Goal: Check status

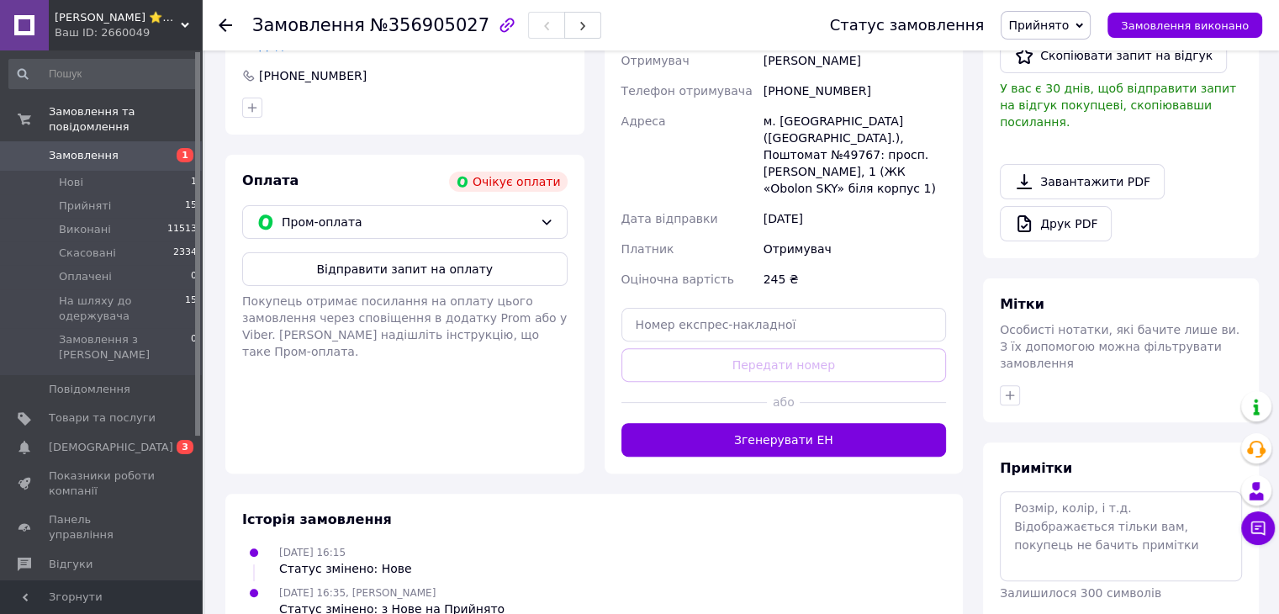
scroll to position [505, 0]
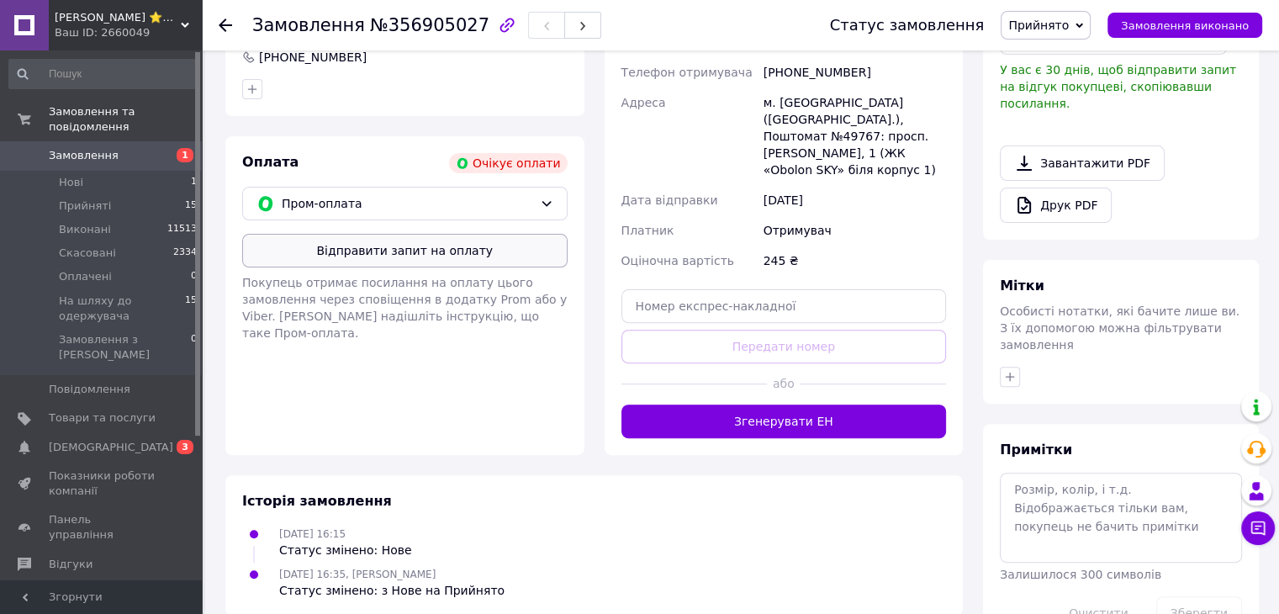
click at [515, 234] on button "Відправити запит на оплату" at bounding box center [404, 251] width 325 height 34
click at [103, 294] on span "На шляху до одержувача" at bounding box center [122, 309] width 126 height 30
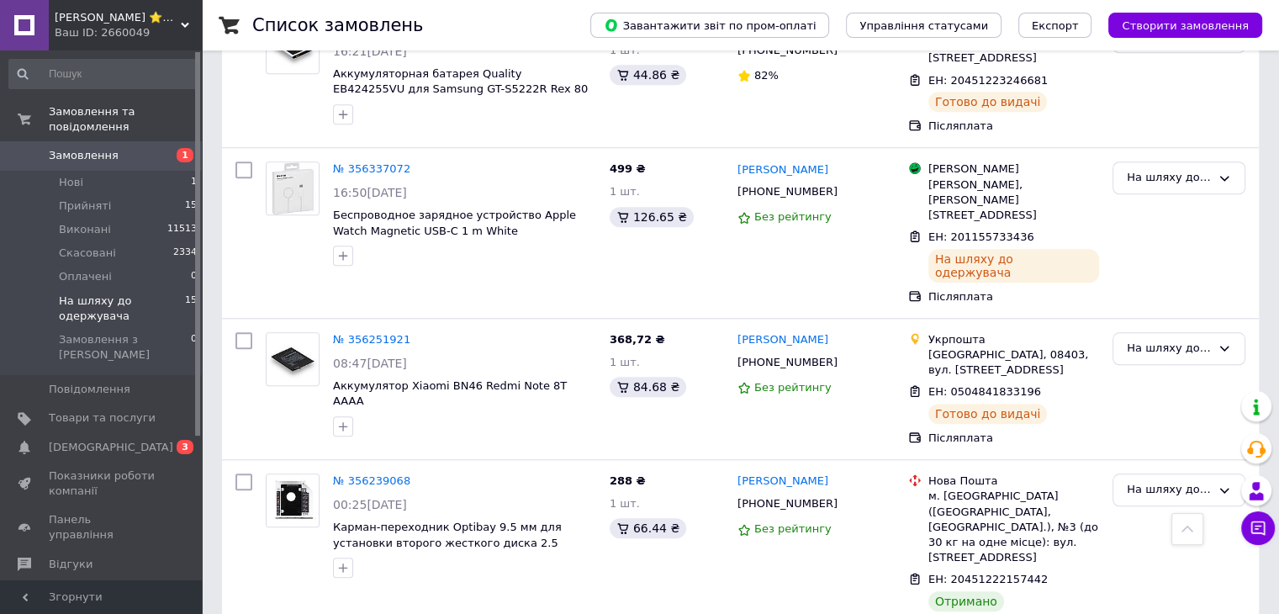
scroll to position [1475, 0]
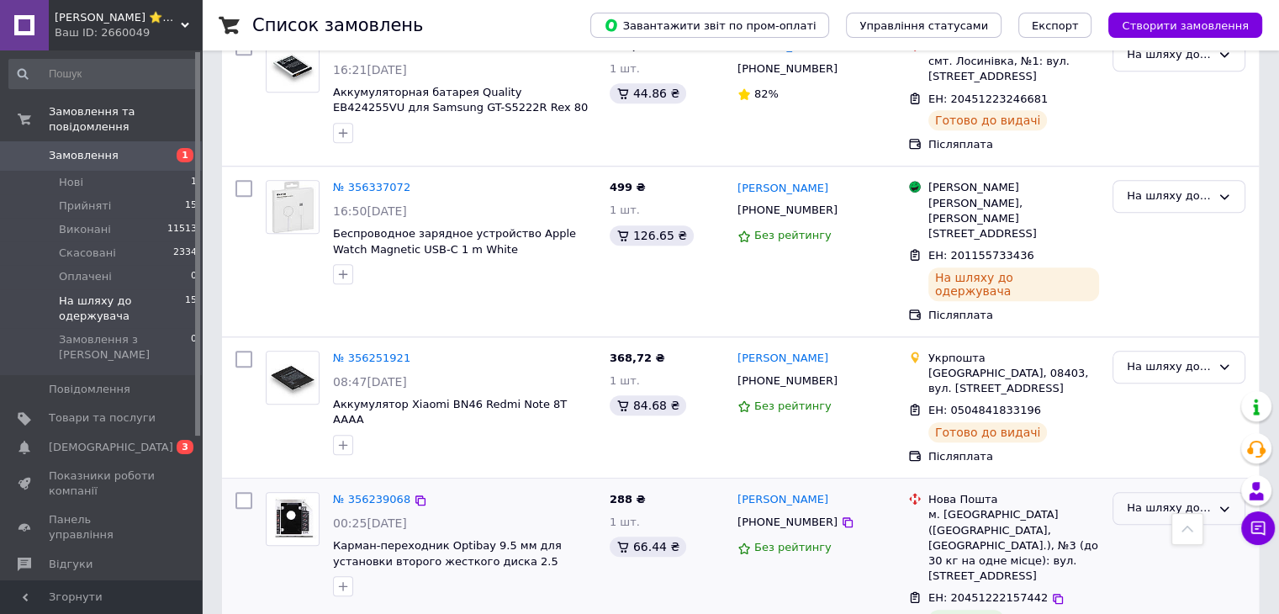
click at [1205, 500] on div "На шляху до одержувача" at bounding box center [1169, 509] width 84 height 18
click at [1169, 558] on li "Виконано" at bounding box center [1179, 573] width 131 height 31
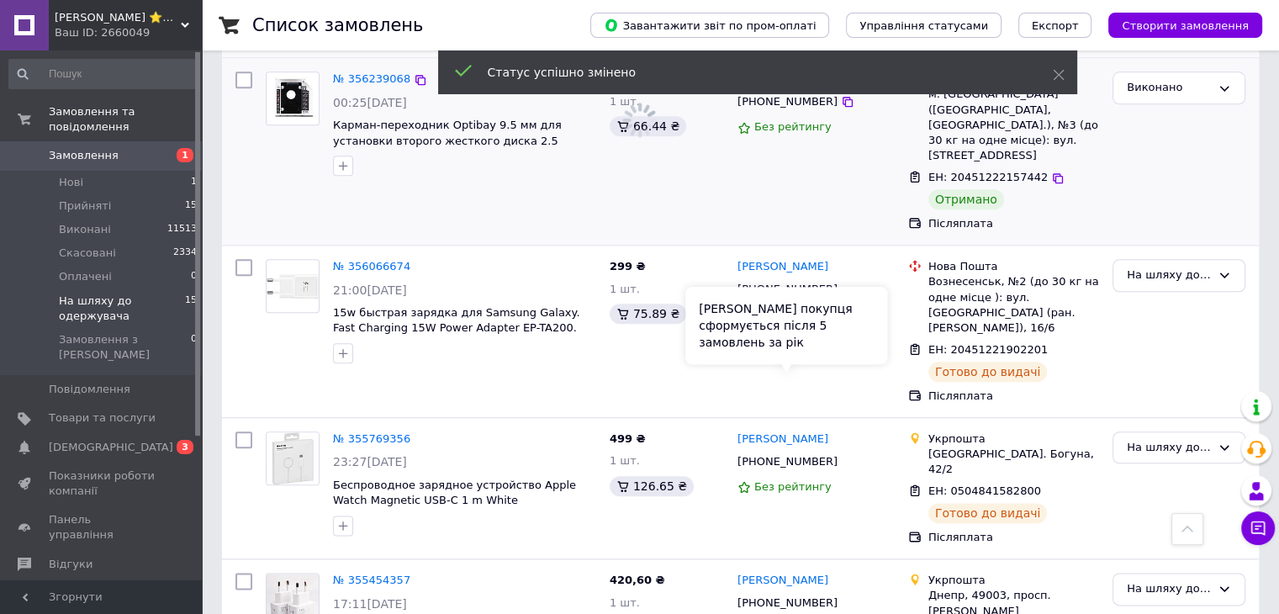
scroll to position [1391, 0]
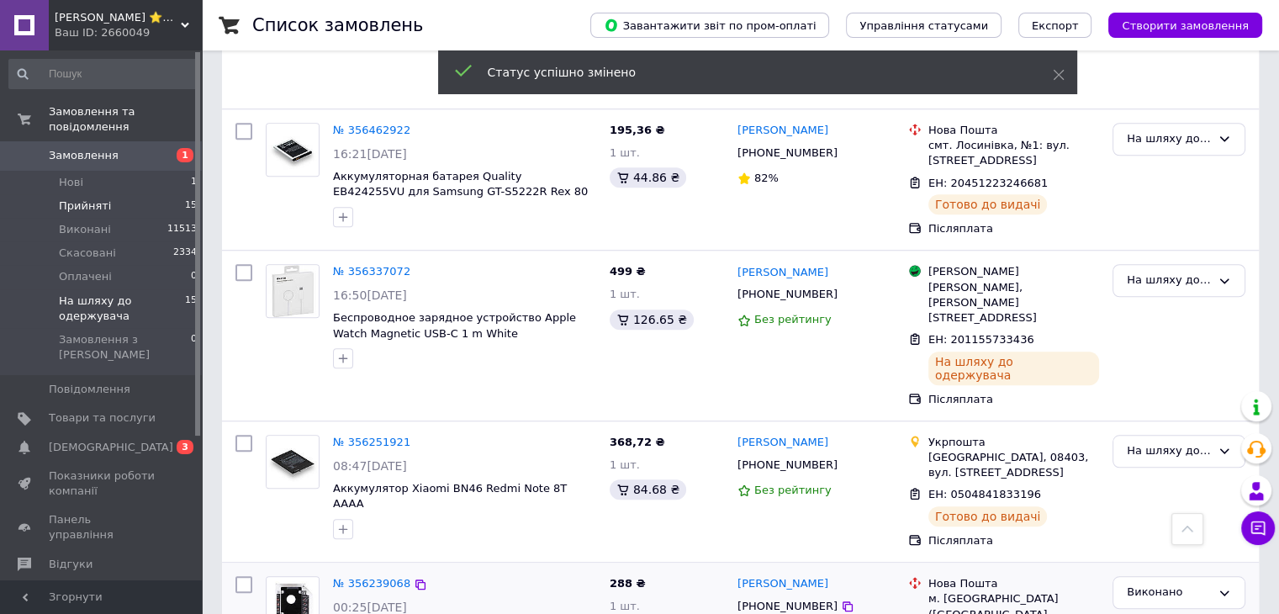
click at [98, 198] on span "Прийняті" at bounding box center [85, 205] width 52 height 15
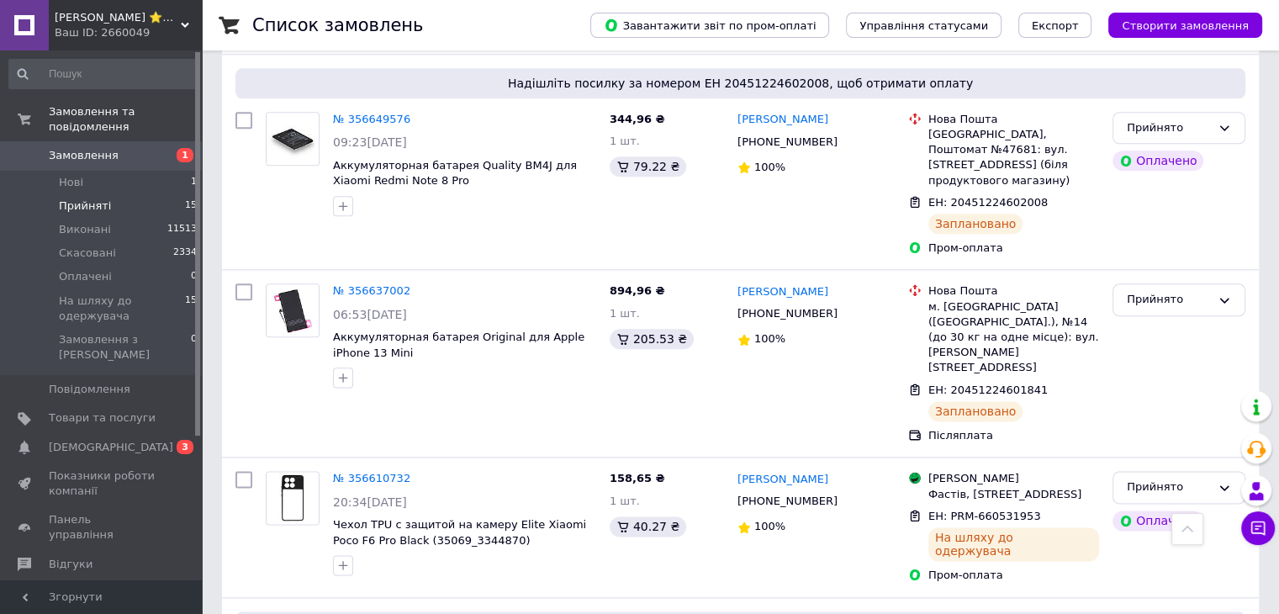
scroll to position [2106, 0]
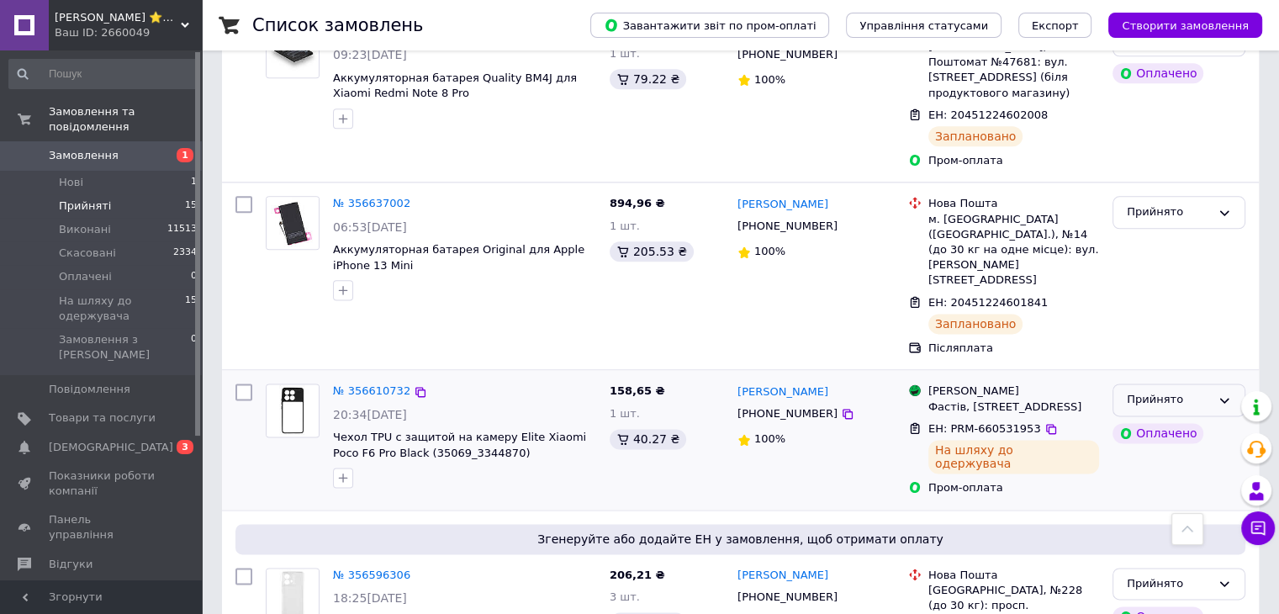
click at [1209, 391] on div "Прийнято" at bounding box center [1169, 400] width 84 height 18
click at [1167, 512] on li "На шляху до одержувача" at bounding box center [1179, 536] width 131 height 48
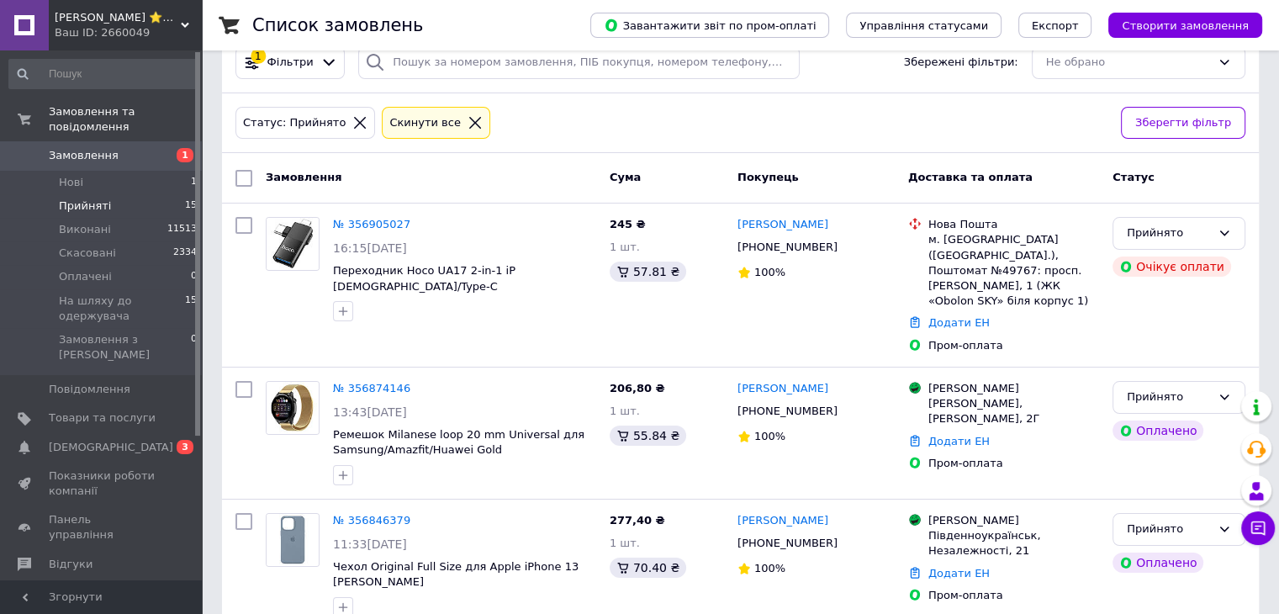
scroll to position [0, 0]
